Goal: Navigation & Orientation: Find specific page/section

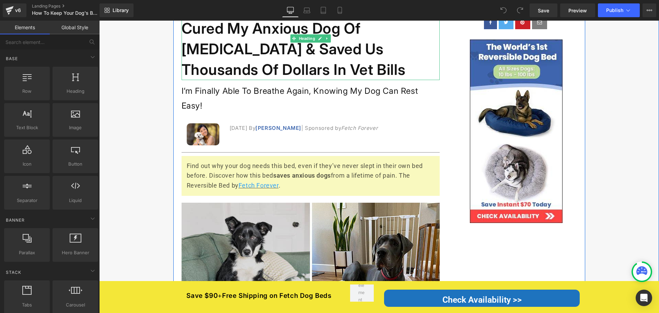
scroll to position [103, 0]
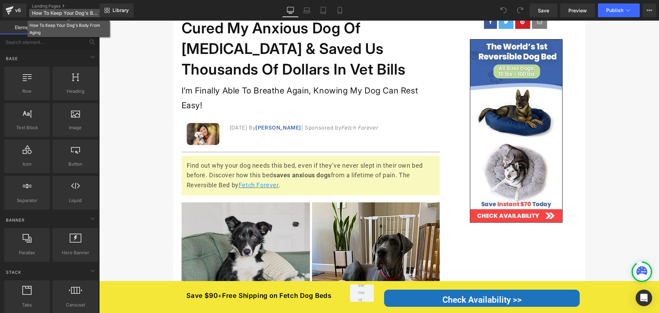
click at [50, 13] on span "How To Keep Your Dog's Body From Aging" at bounding box center [65, 12] width 66 height 5
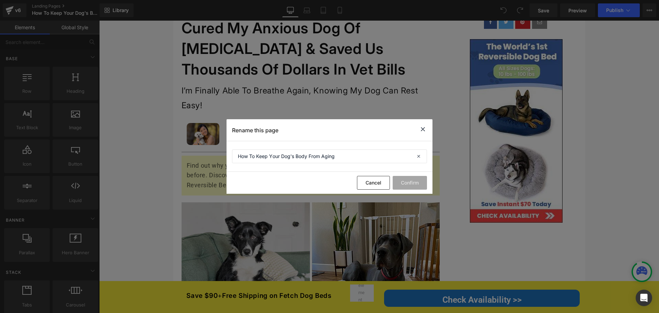
click at [422, 130] on icon at bounding box center [423, 129] width 8 height 9
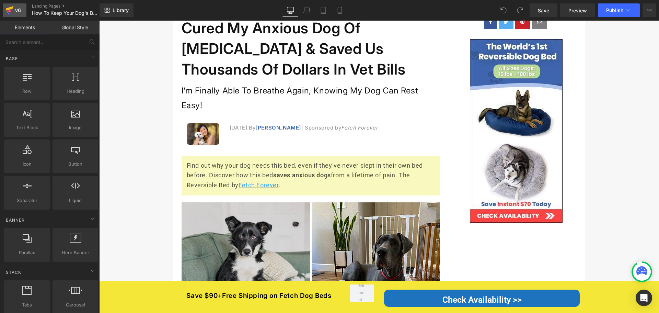
click at [18, 11] on div "v6" at bounding box center [18, 10] width 9 height 9
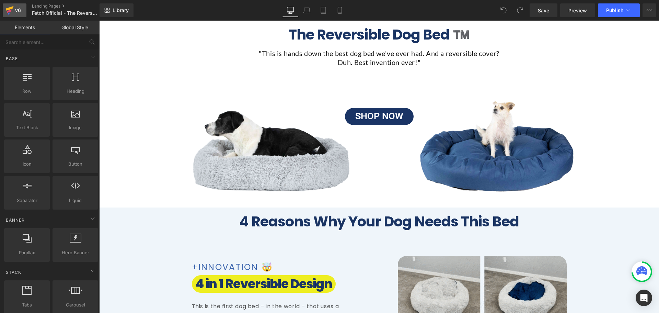
click at [17, 11] on div "v6" at bounding box center [18, 10] width 9 height 9
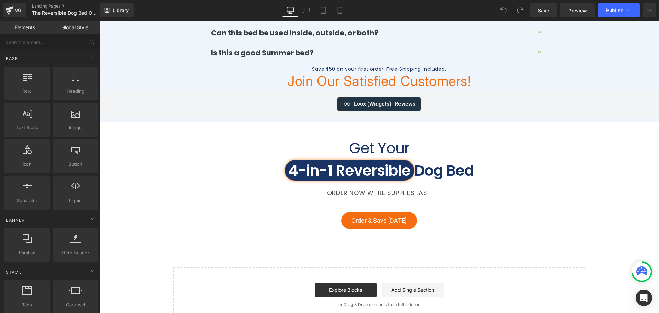
scroll to position [1291, 0]
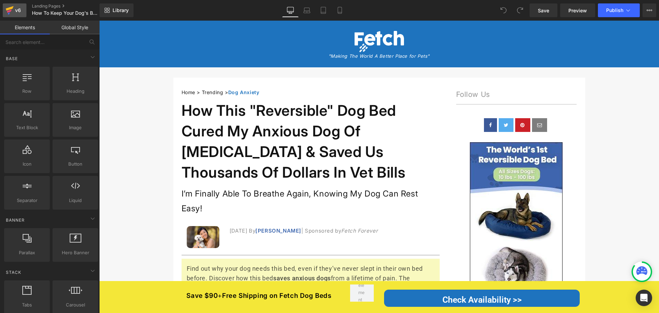
click at [19, 11] on div "v6" at bounding box center [18, 10] width 9 height 9
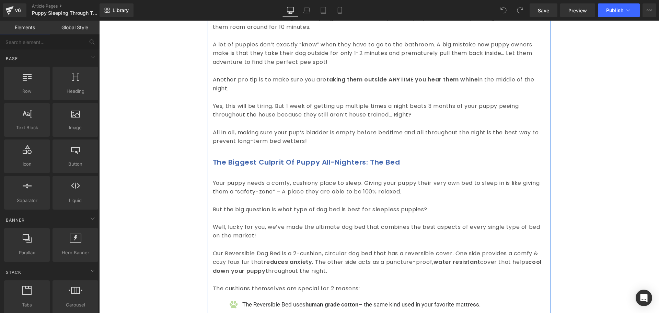
scroll to position [583, 0]
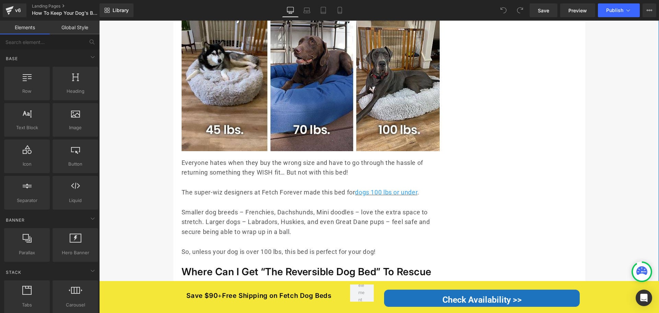
scroll to position [3295, 0]
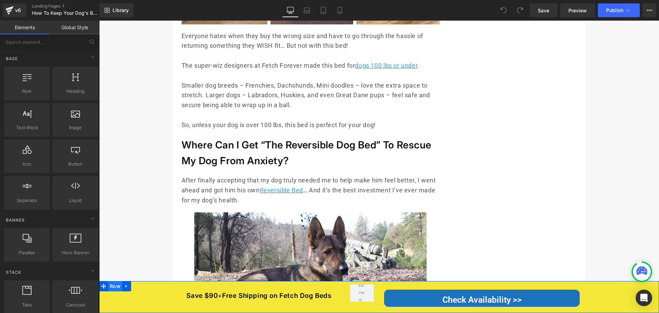
click at [116, 285] on span "Row" at bounding box center [115, 286] width 14 height 10
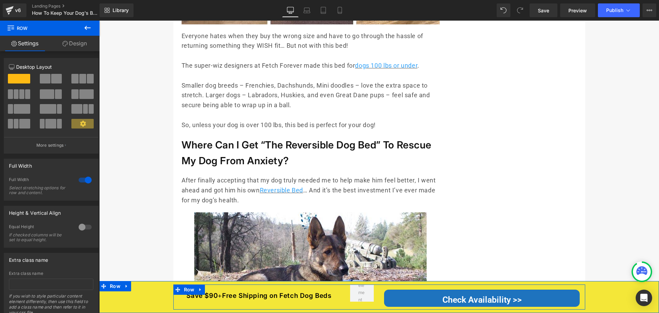
click at [180, 300] on div "Save $90 + Free Shipping on Fetch Dog Beds Heading" at bounding box center [258, 295] width 161 height 9
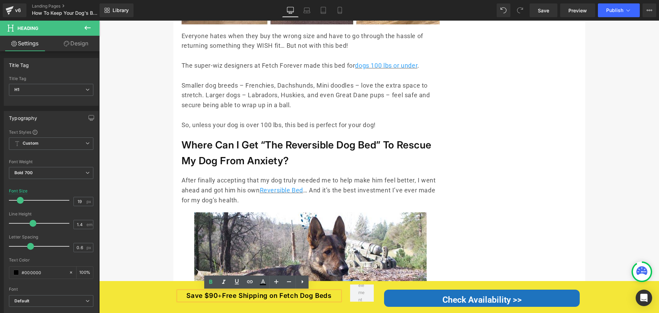
click at [148, 297] on div "Save $90 + Free Shipping on Fetch Dog Beds Heading Check Availability >> Button…" at bounding box center [379, 296] width 560 height 25
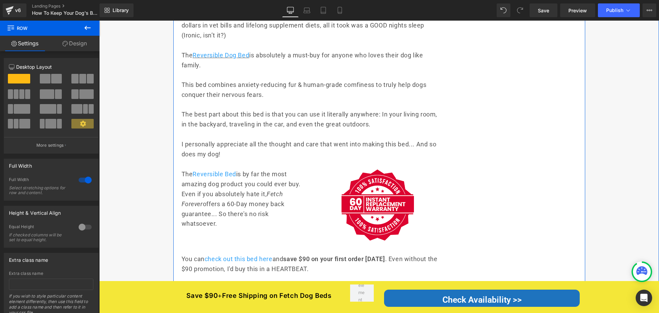
scroll to position [3741, 0]
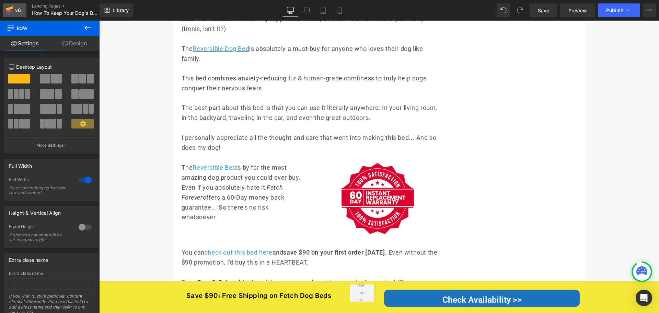
click at [16, 12] on div "v6" at bounding box center [18, 10] width 9 height 9
